Goal: Task Accomplishment & Management: Manage account settings

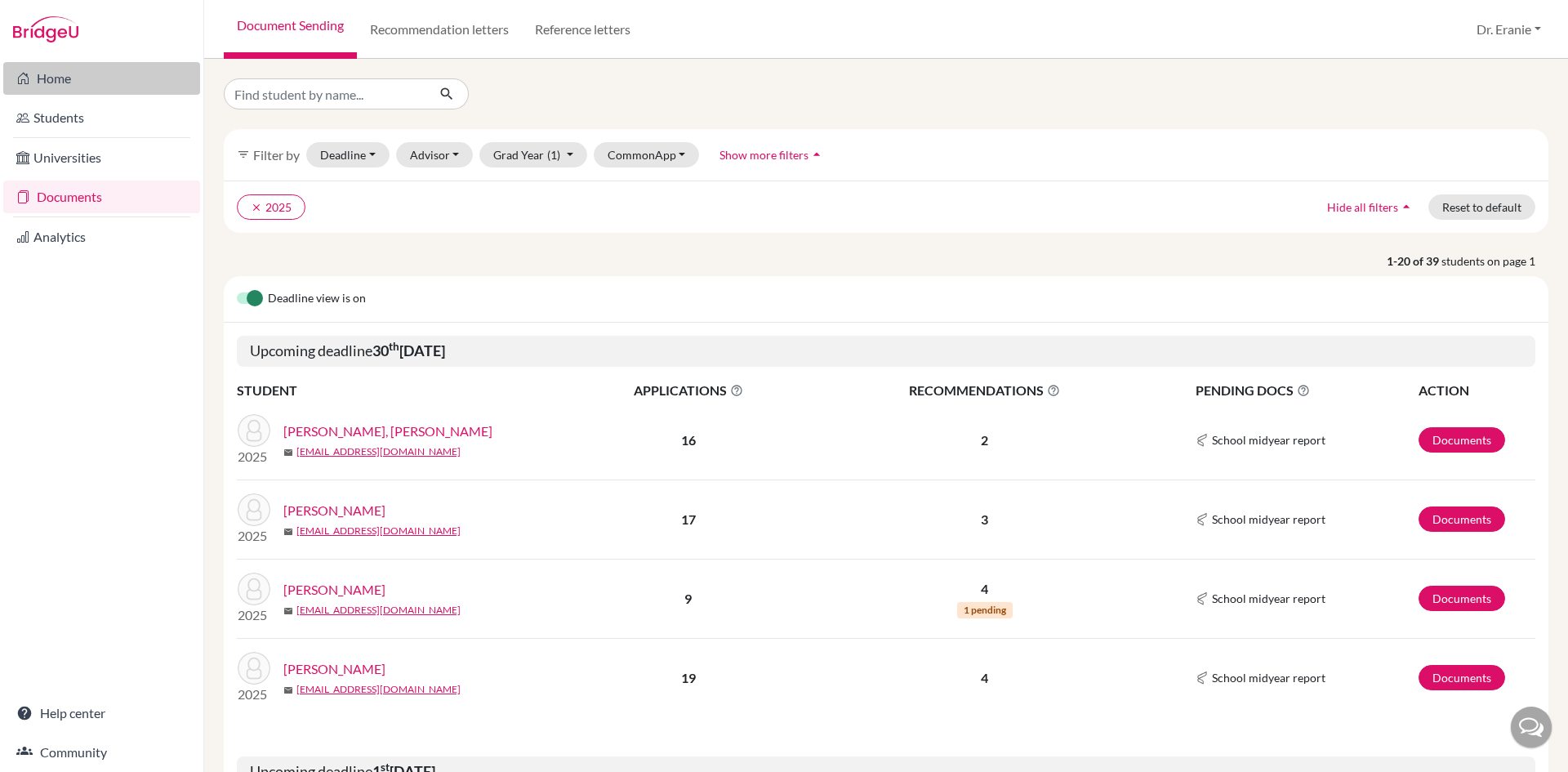
click at [84, 77] on link "Home" at bounding box center [102, 79] width 197 height 32
click at [69, 195] on link "Documents" at bounding box center [102, 197] width 197 height 32
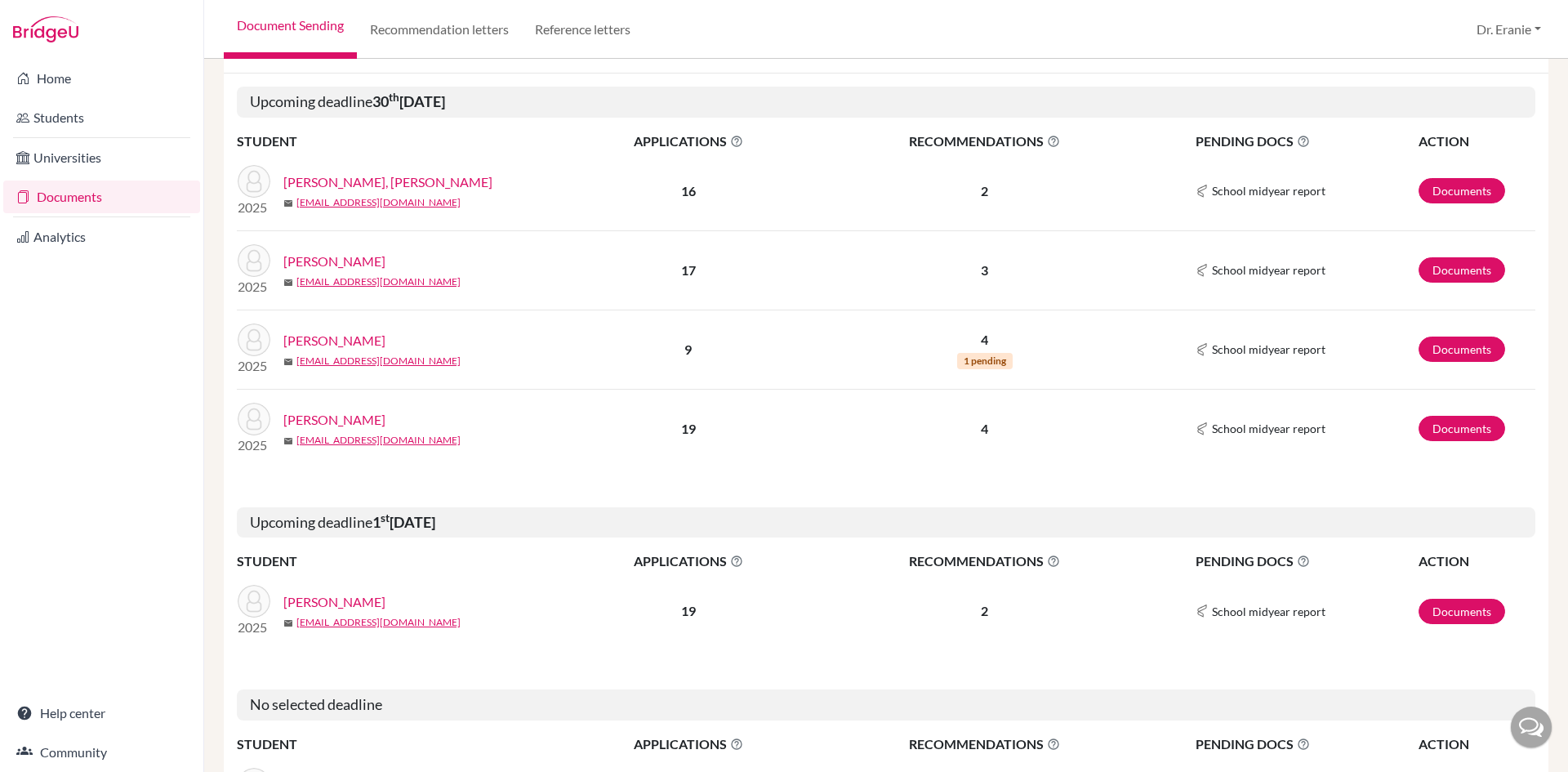
scroll to position [245, 0]
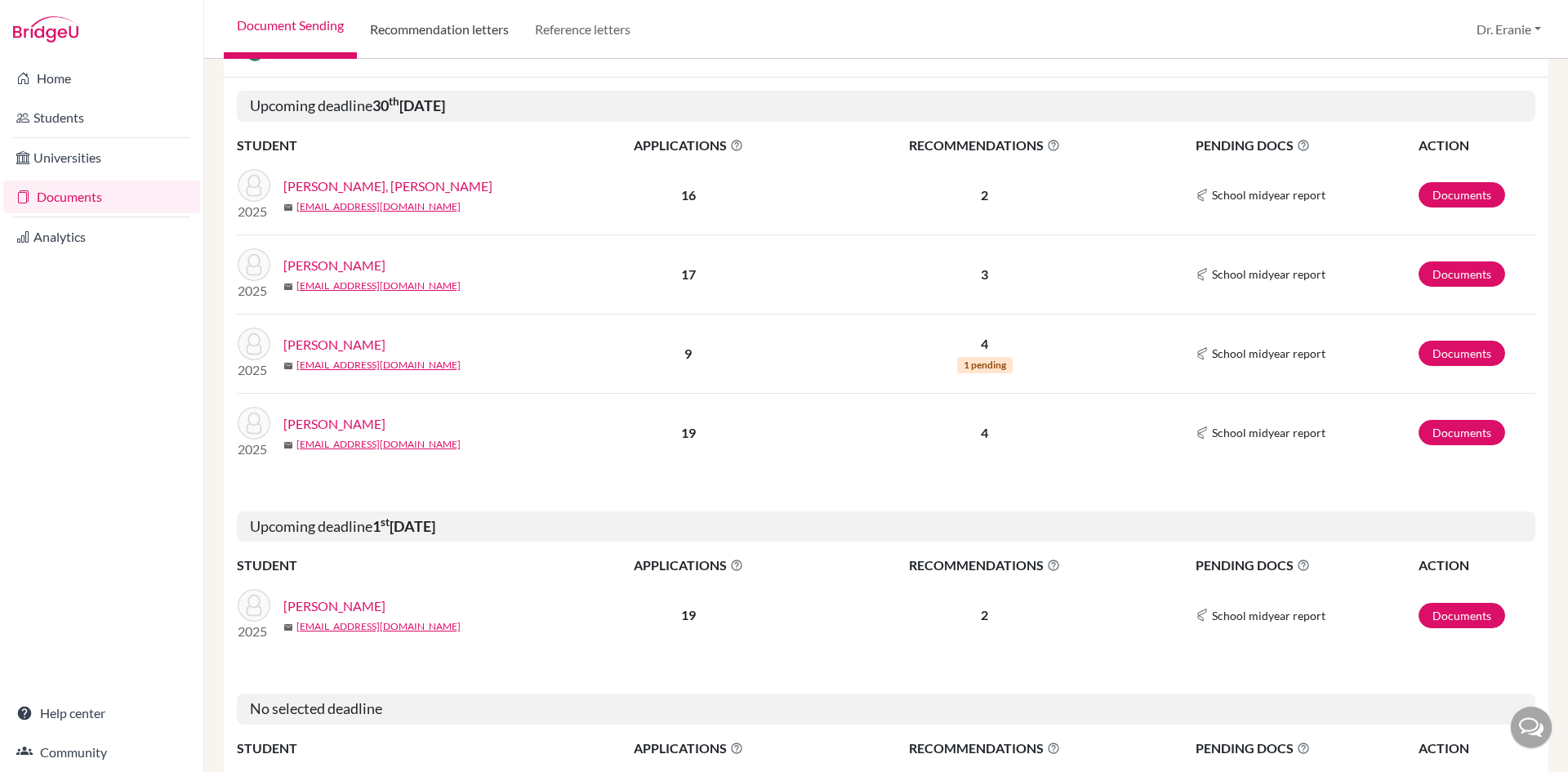
click at [469, 35] on link "Recommendation letters" at bounding box center [439, 29] width 165 height 59
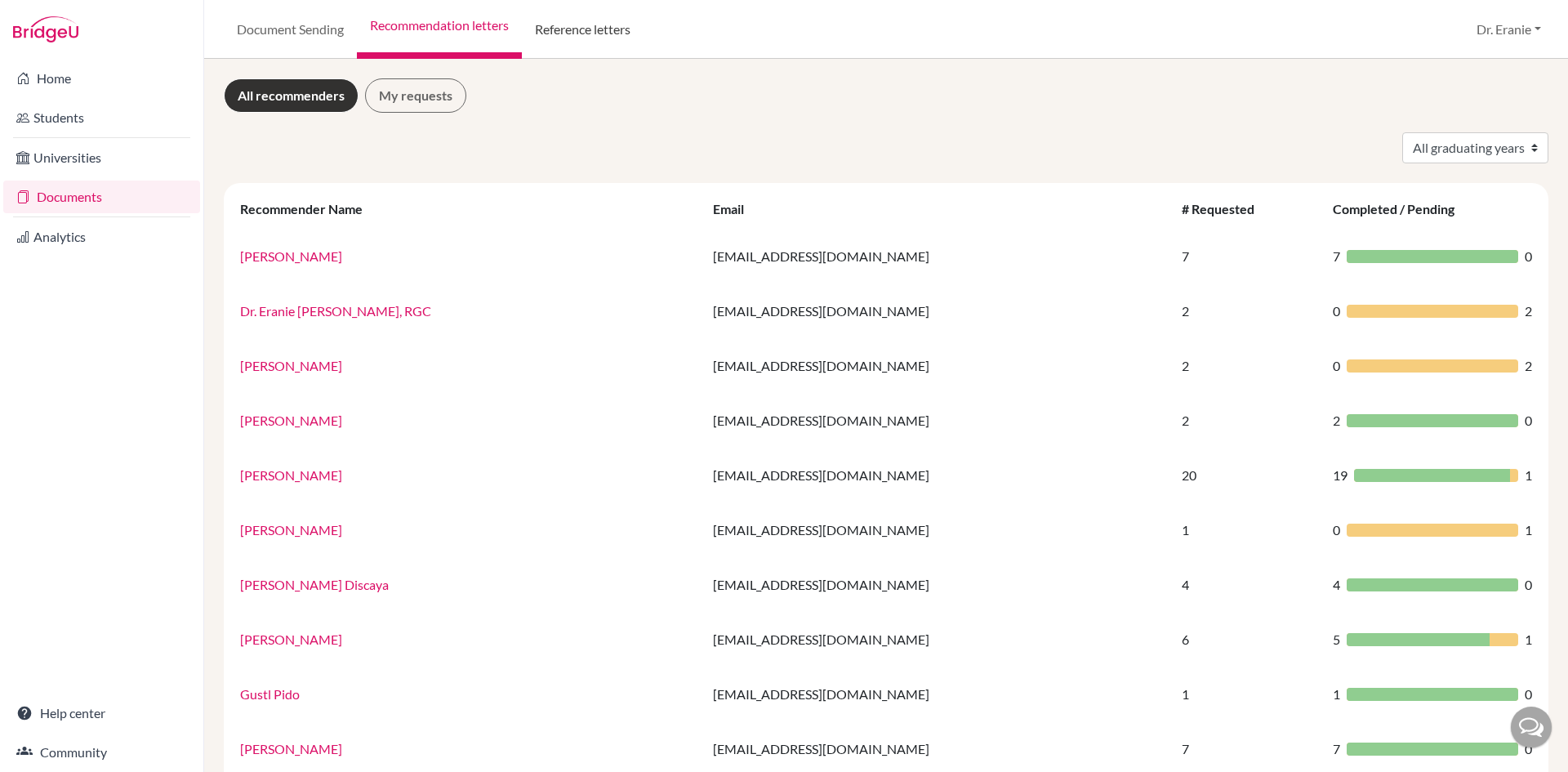
click at [567, 28] on link "Reference letters" at bounding box center [583, 29] width 121 height 59
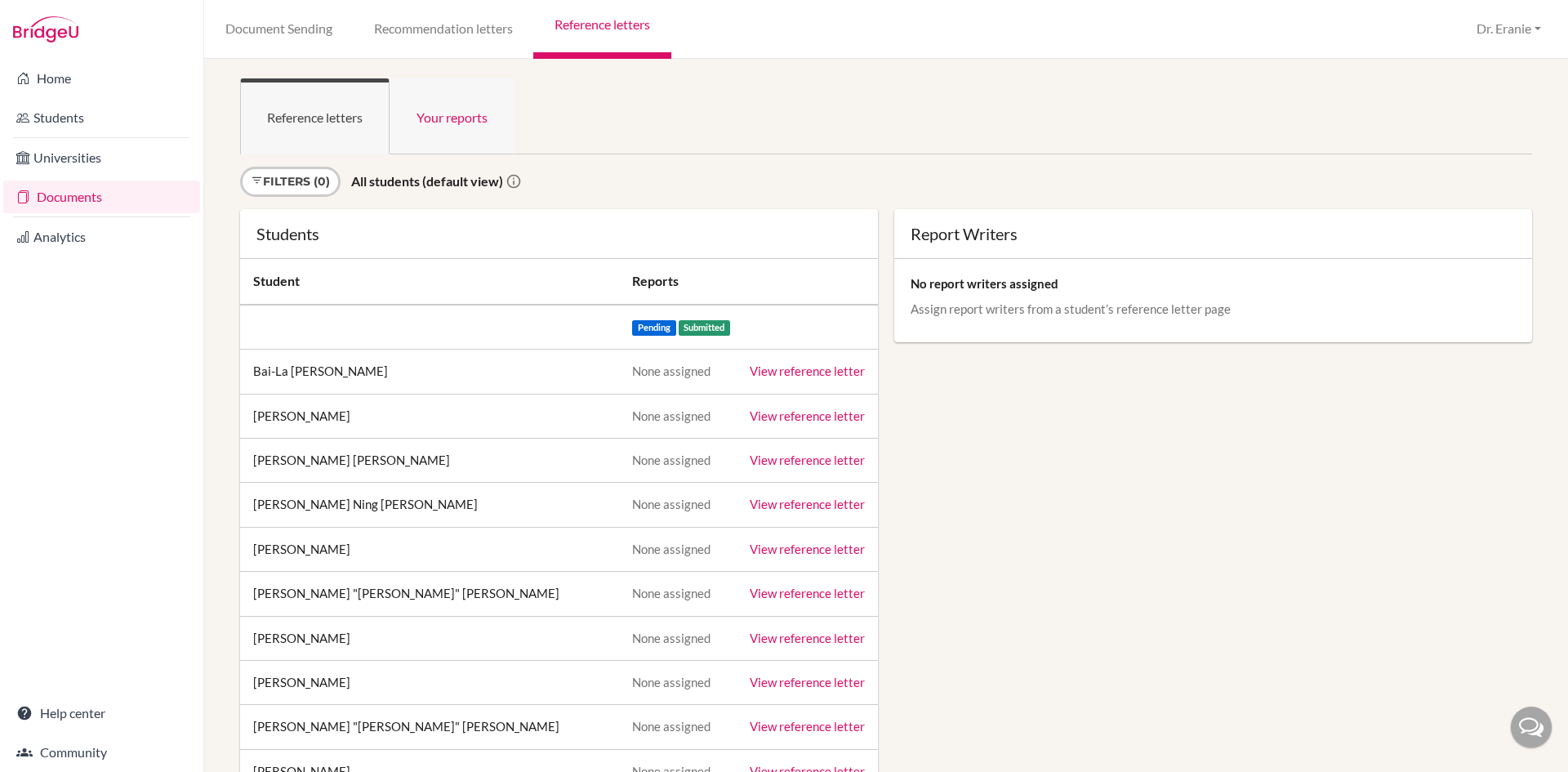
click at [446, 111] on link "Your reports" at bounding box center [452, 116] width 125 height 76
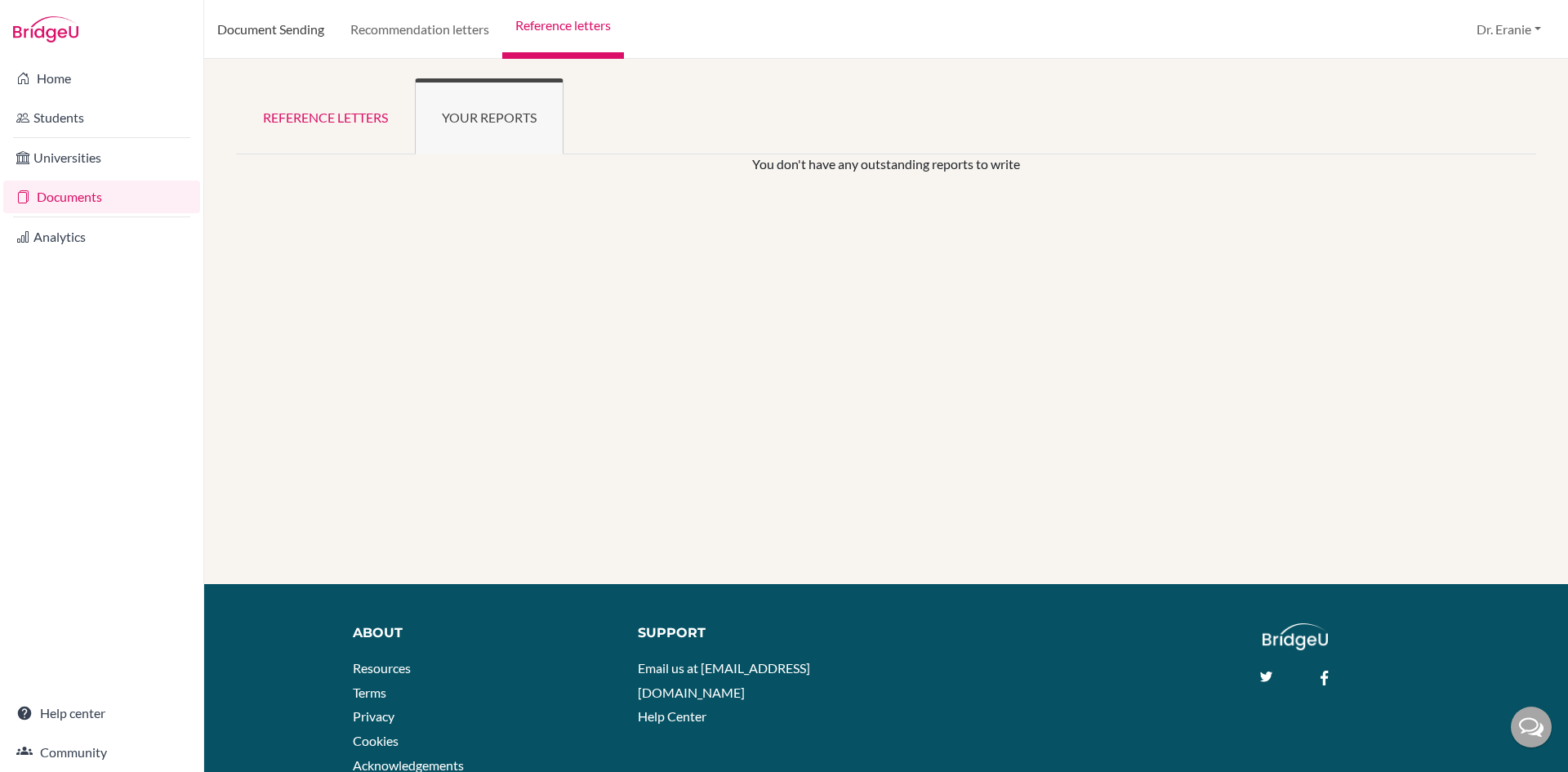
click at [267, 27] on link "Document Sending" at bounding box center [271, 29] width 133 height 59
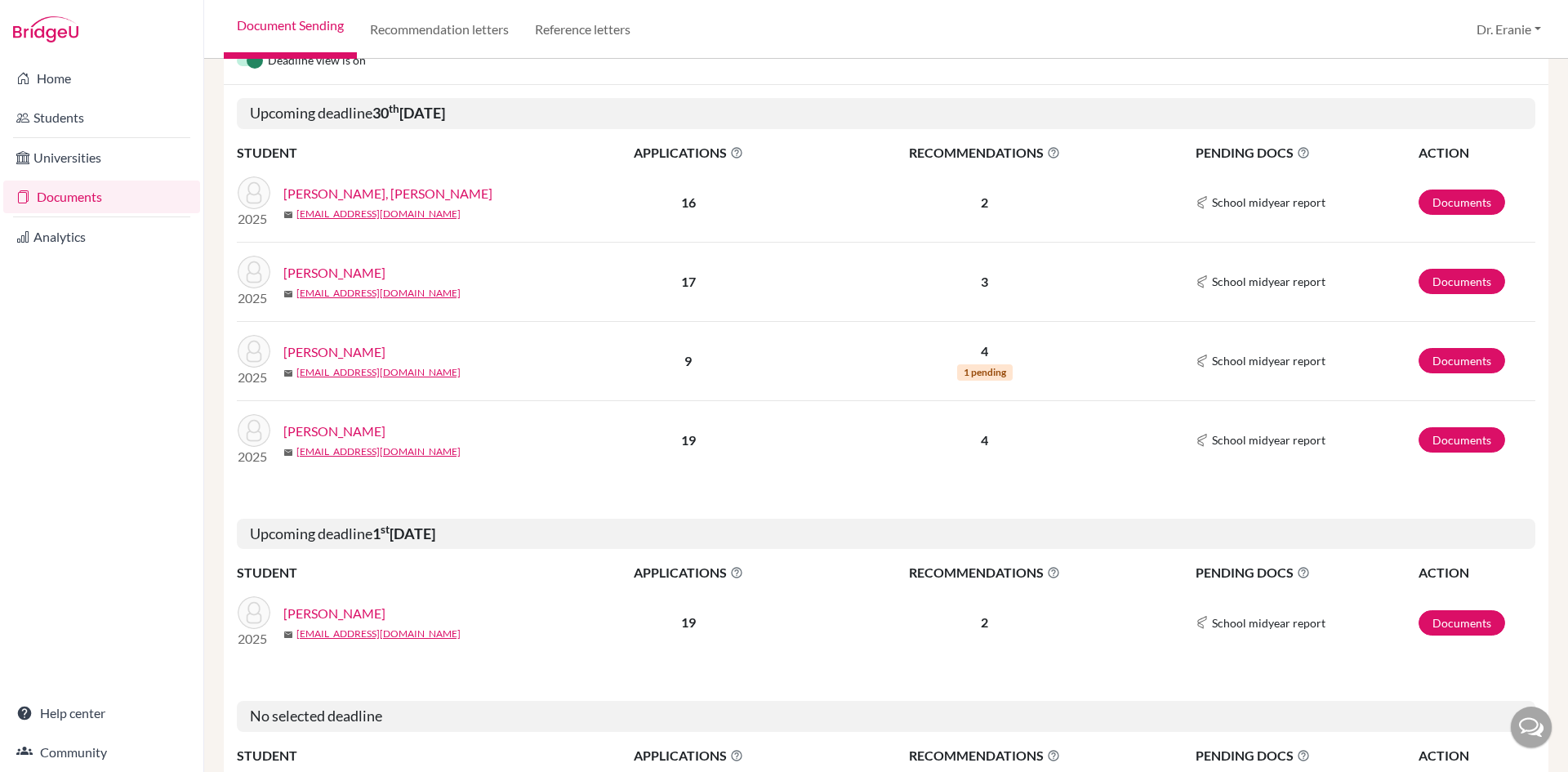
scroll to position [245, 0]
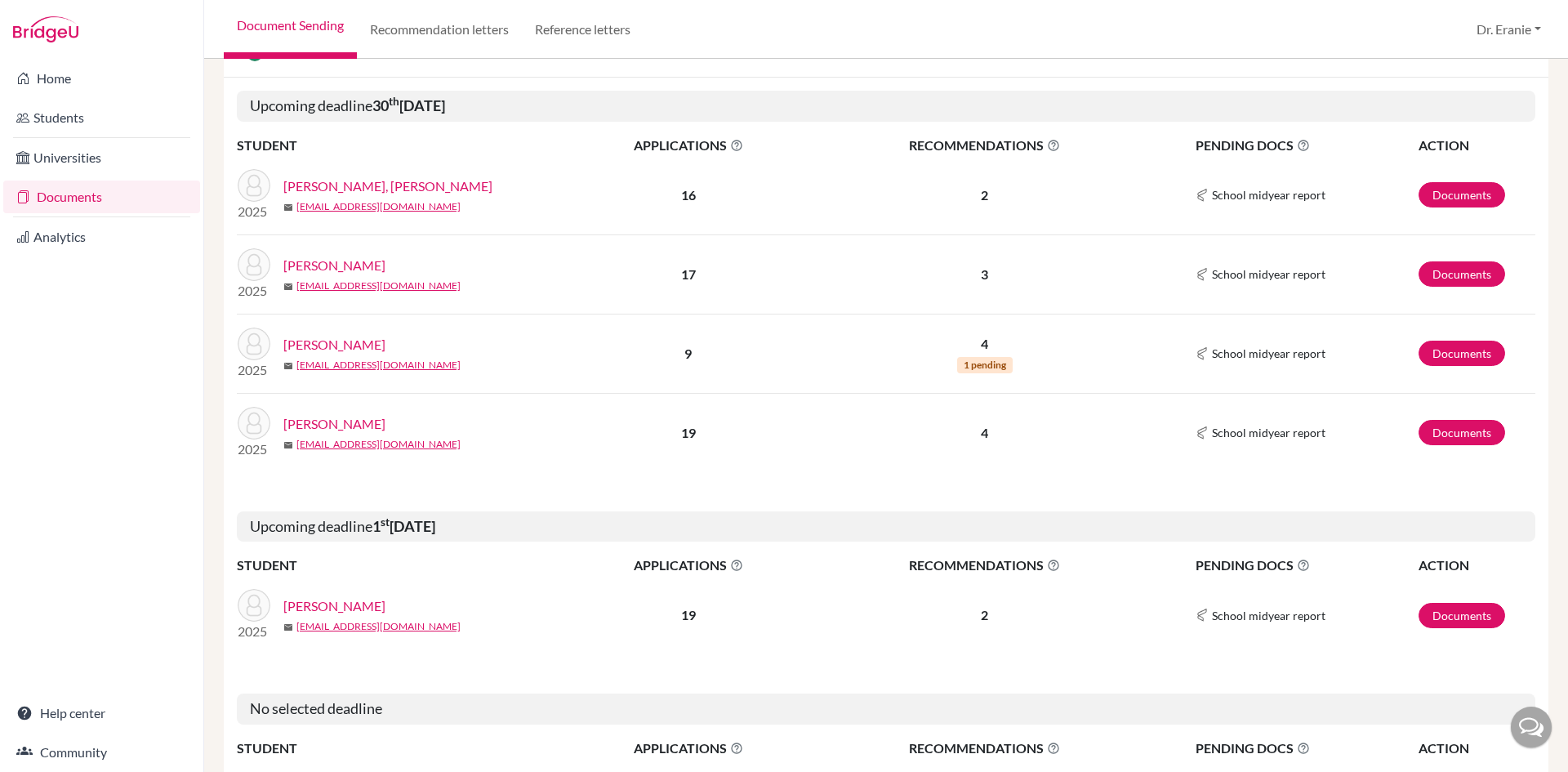
click at [64, 321] on div "Home Students Universities Documents Analytics Help center Community" at bounding box center [102, 415] width 203 height 714
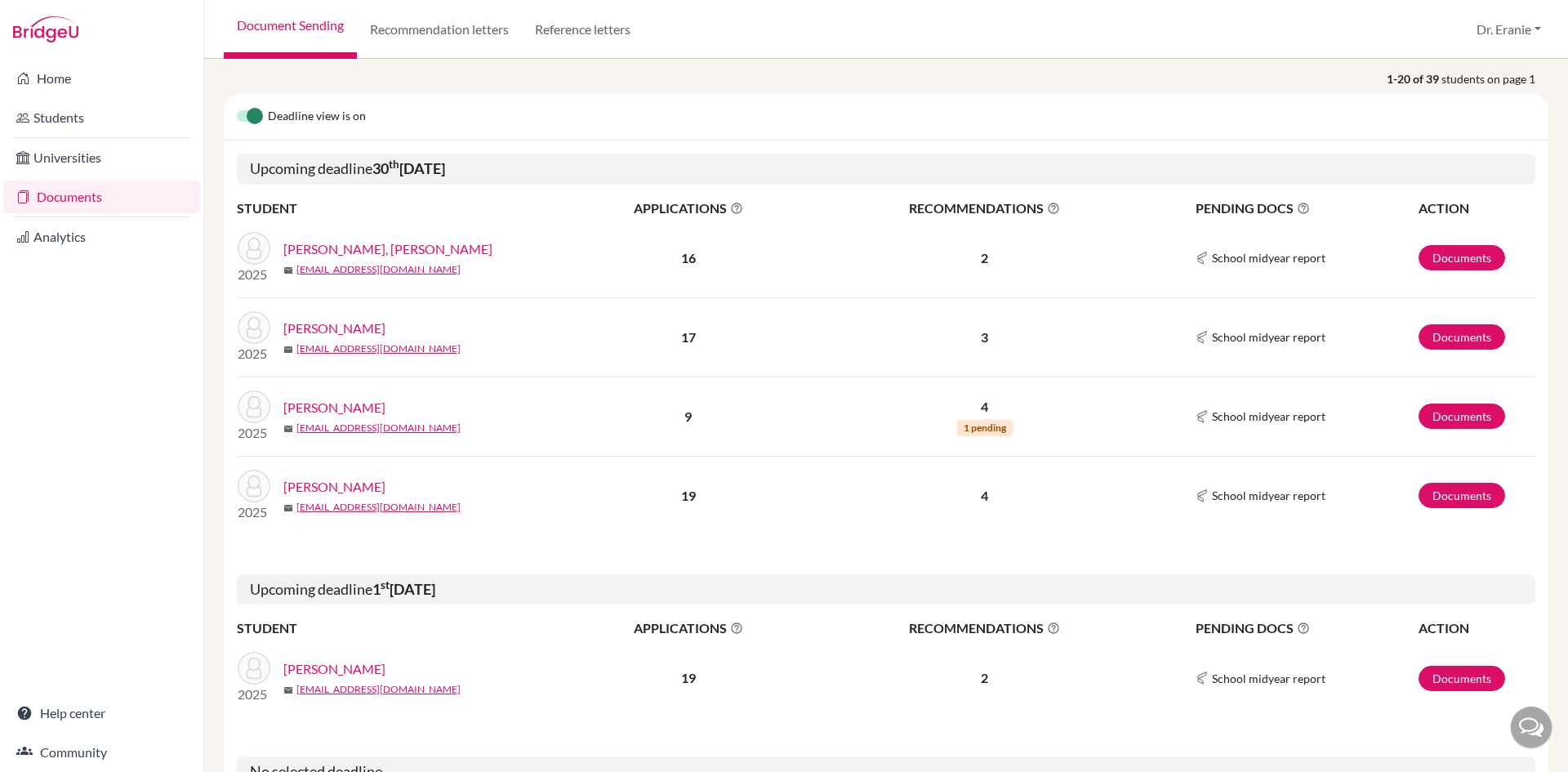
scroll to position [82, 0]
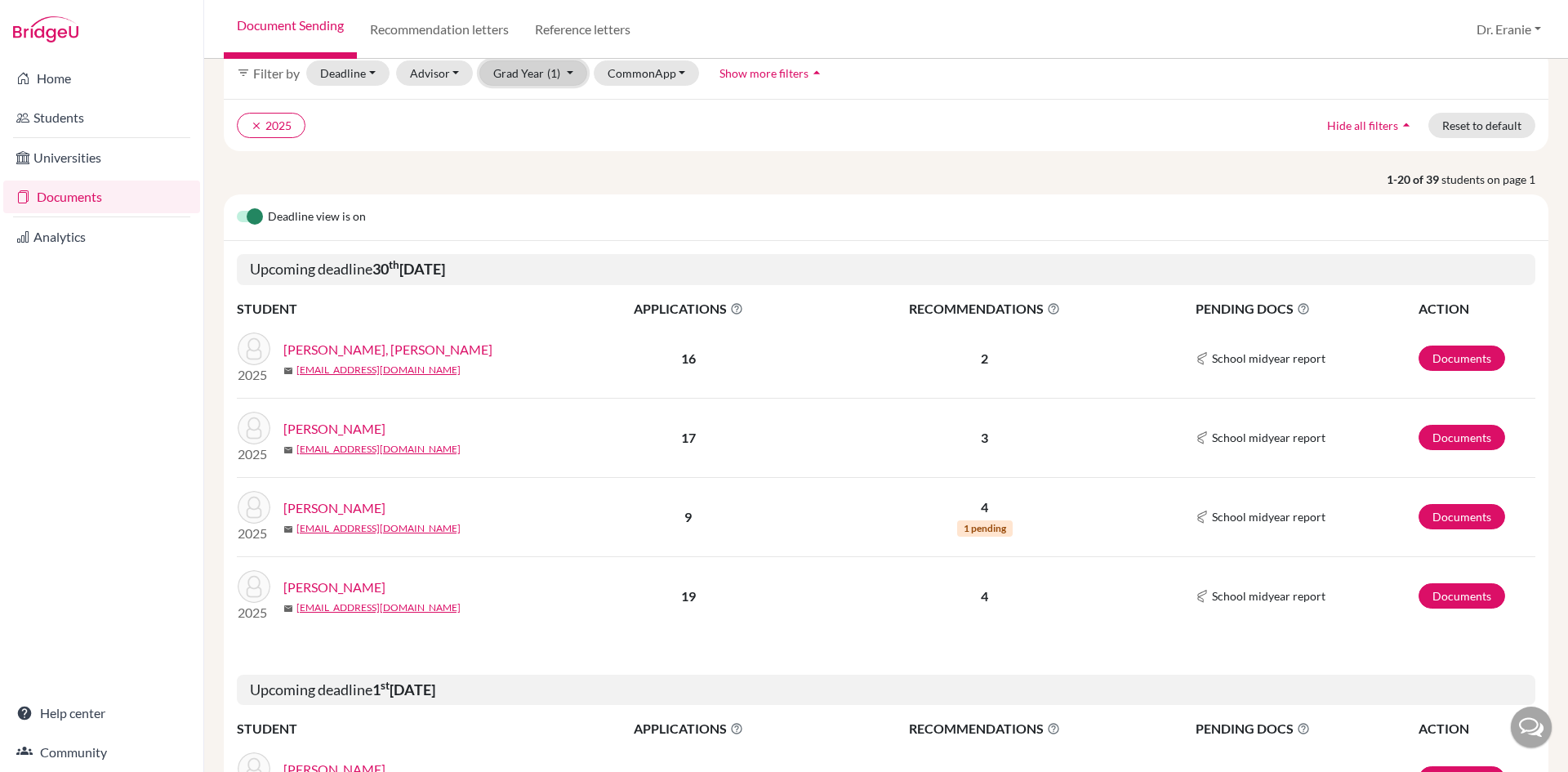
click at [570, 71] on button "Grad Year (1)" at bounding box center [533, 74] width 108 height 26
click at [537, 139] on div "2026" at bounding box center [528, 133] width 57 height 20
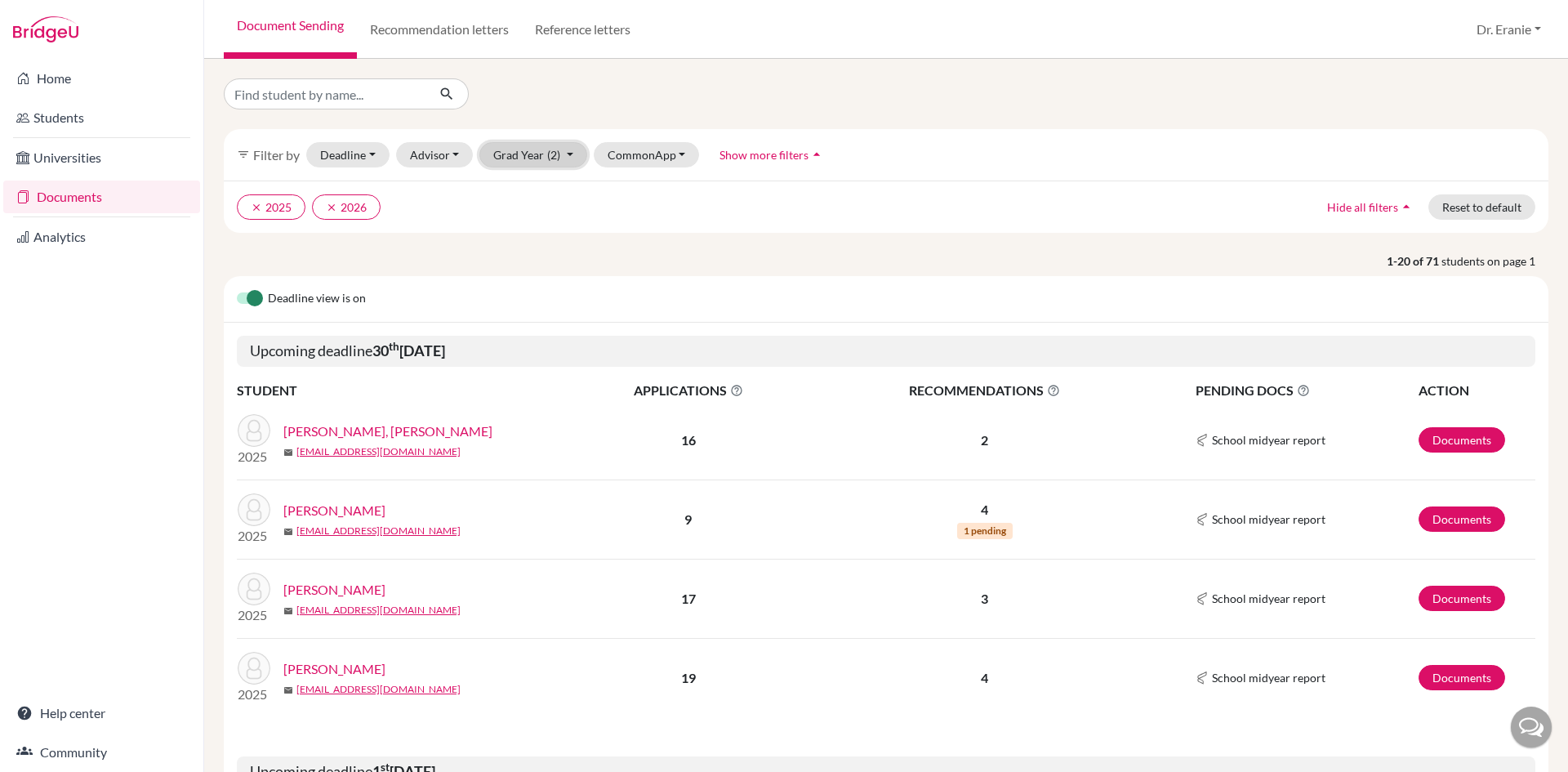
click at [570, 155] on button "Grad Year (2)" at bounding box center [533, 155] width 108 height 26
click at [542, 240] on icon "done" at bounding box center [549, 241] width 16 height 16
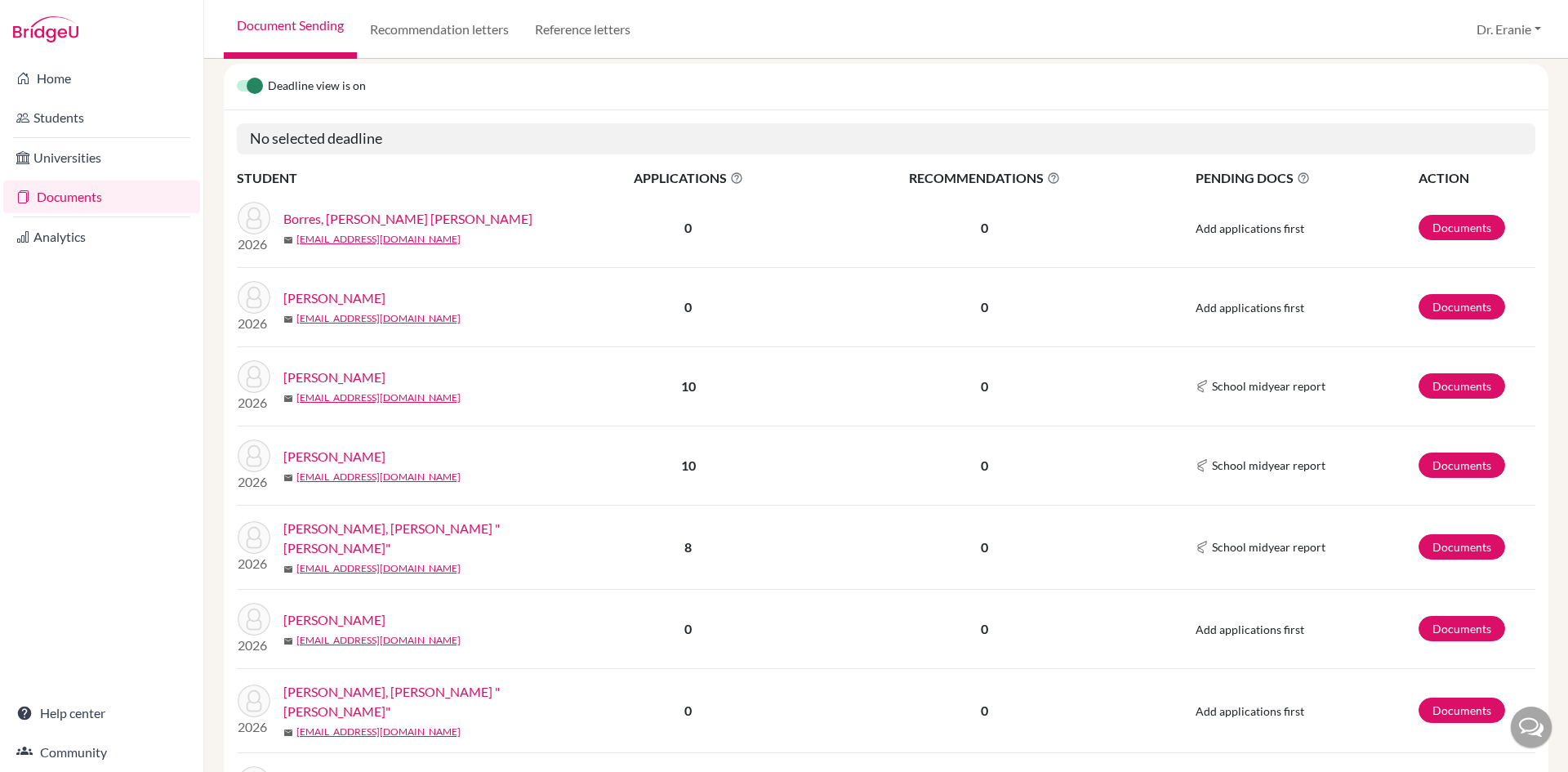
scroll to position [163, 0]
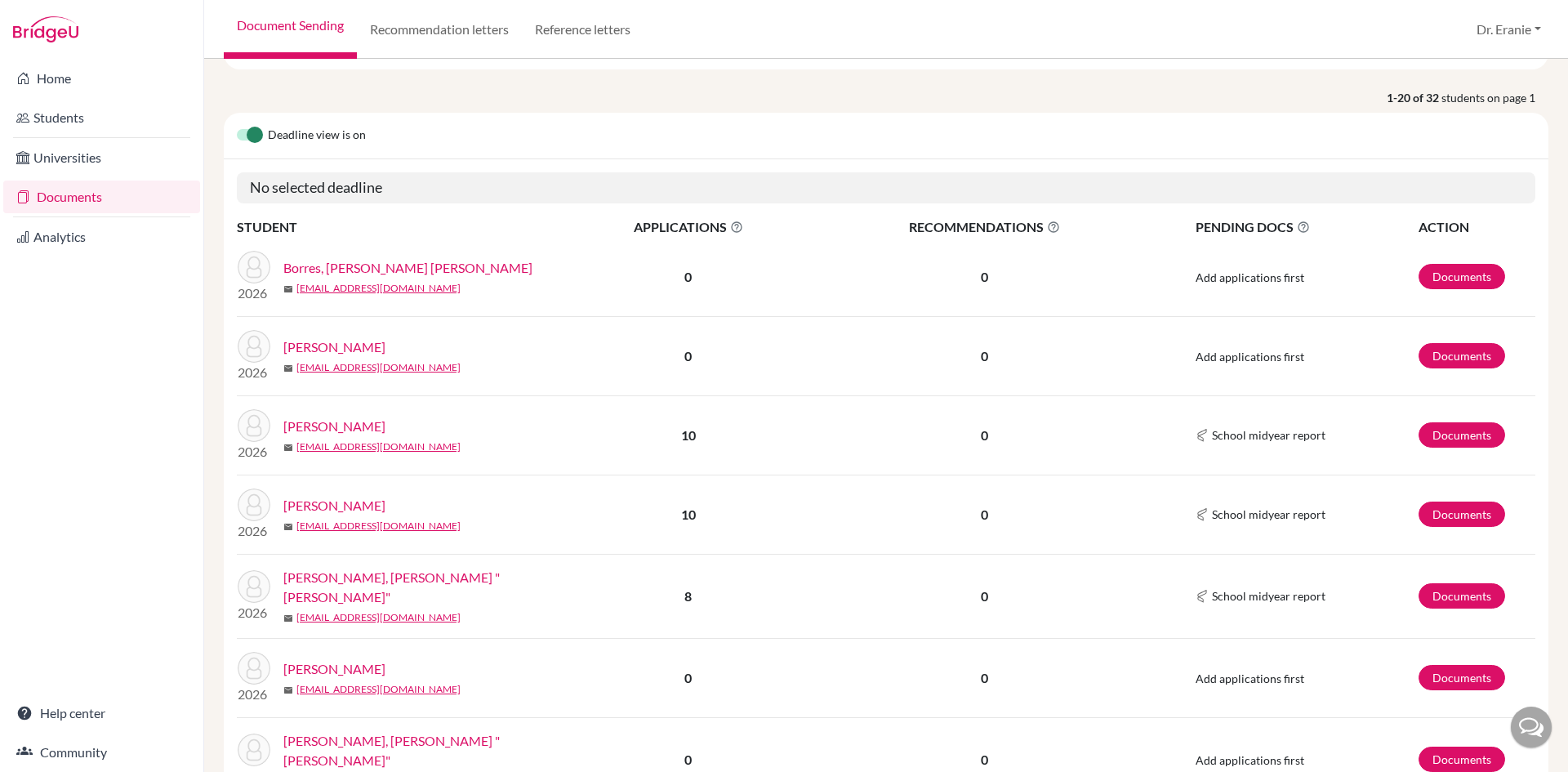
click at [346, 422] on link "[PERSON_NAME]" at bounding box center [334, 427] width 102 height 20
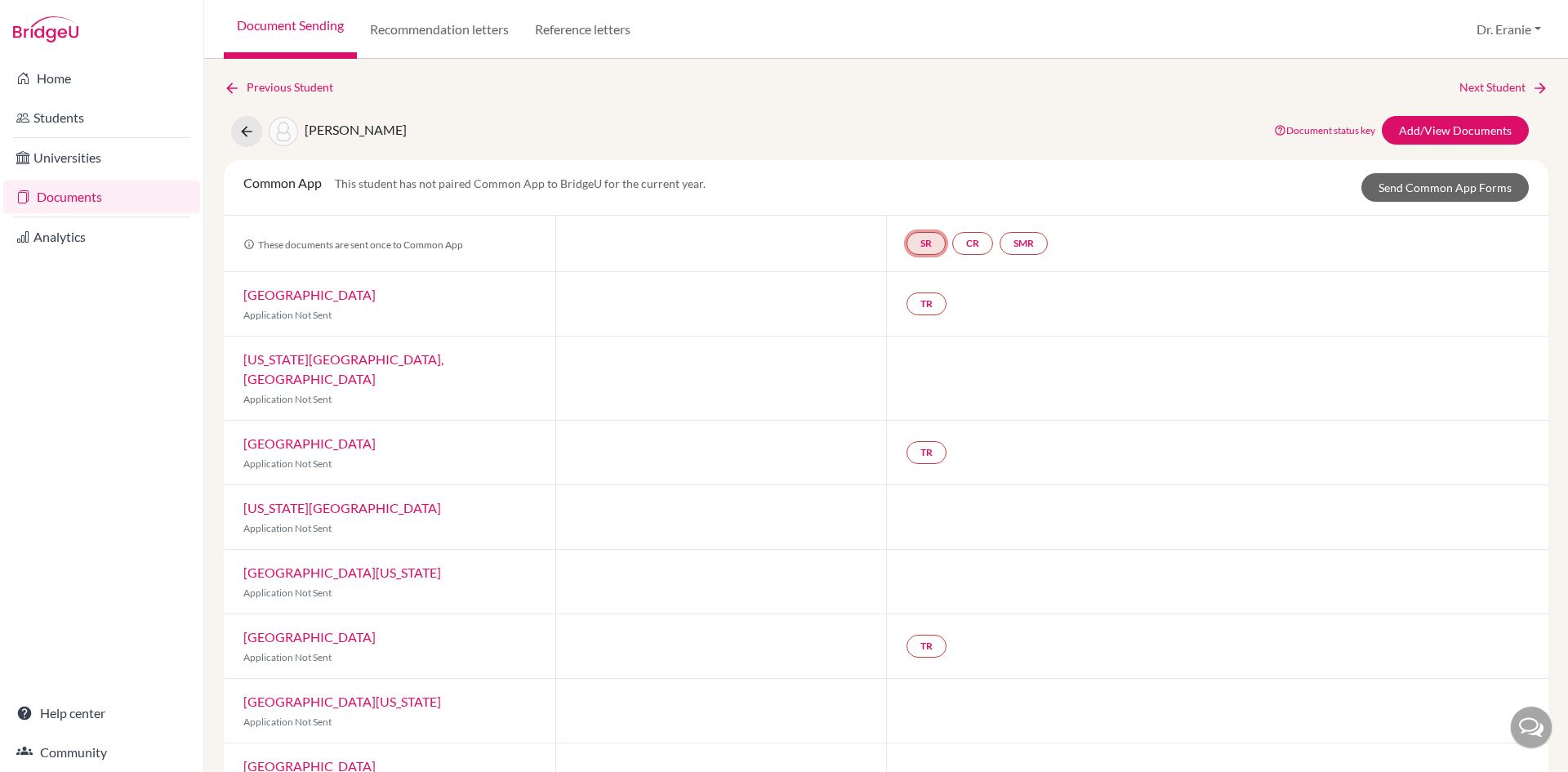
click at [1000, 246] on link "SR" at bounding box center [1024, 243] width 48 height 23
click at [910, 196] on span "School report" at bounding box center [925, 194] width 69 height 14
click at [905, 191] on span "School report" at bounding box center [925, 194] width 69 height 14
click at [1000, 244] on link "SR" at bounding box center [1024, 243] width 48 height 23
click at [917, 196] on span "School report" at bounding box center [925, 194] width 69 height 14
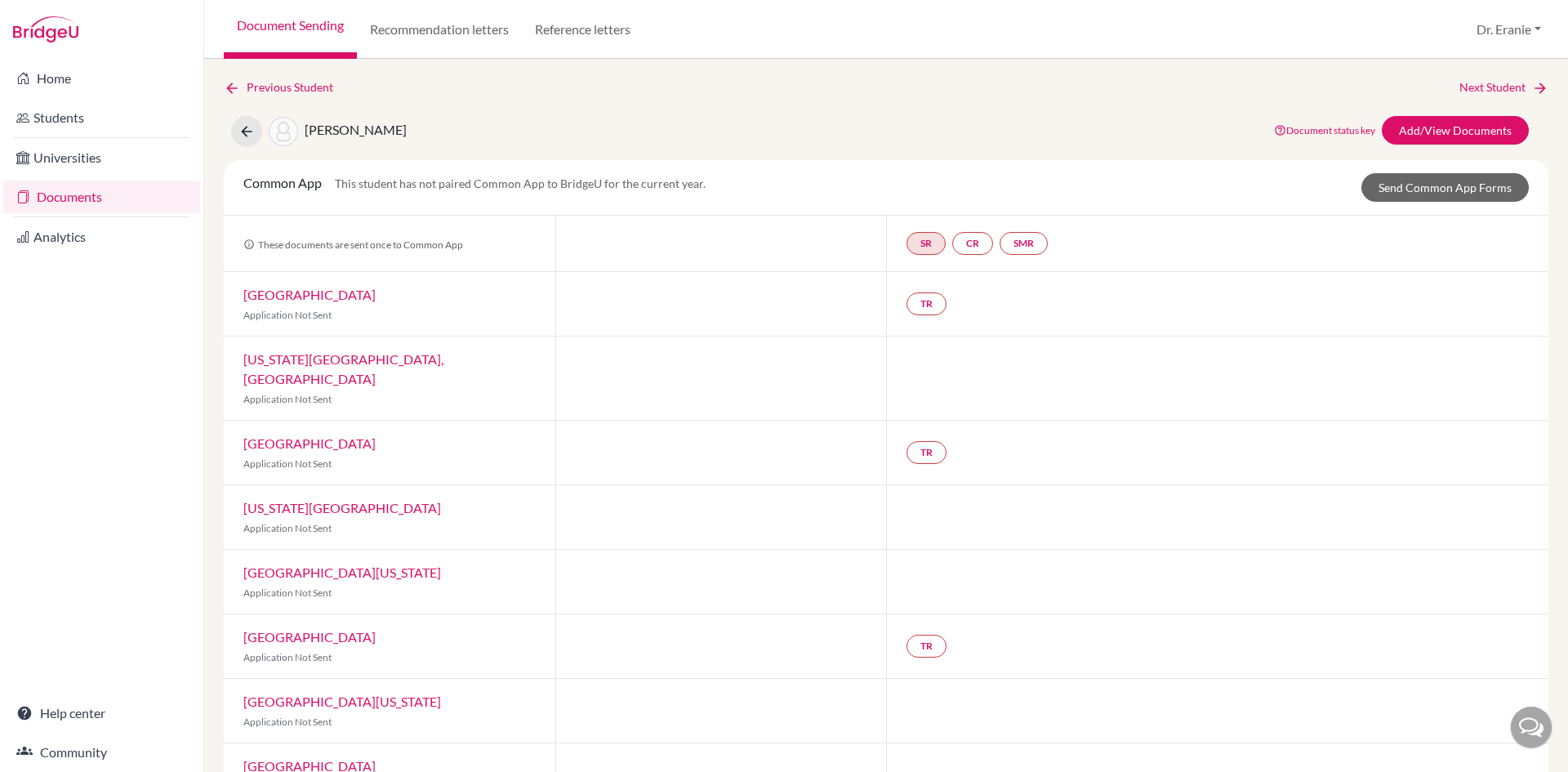
click at [1006, 350] on div at bounding box center [1217, 379] width 662 height 84
click at [1000, 238] on link "SR" at bounding box center [1024, 243] width 48 height 23
click at [870, 271] on div "These documents are sent once to Common App SR School report School report Inco…" at bounding box center [886, 244] width 1324 height 56
click at [708, 217] on div at bounding box center [721, 243] width 332 height 56
